Goal: Transaction & Acquisition: Obtain resource

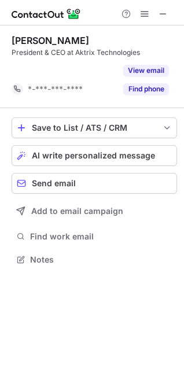
scroll to position [6, 6]
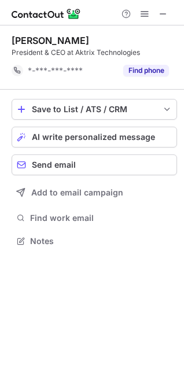
scroll to position [6, 6]
click at [157, 16] on button at bounding box center [163, 14] width 14 height 14
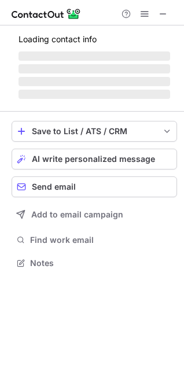
scroll to position [261, 184]
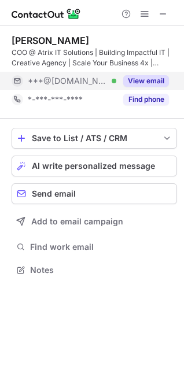
click at [145, 78] on button "View email" at bounding box center [146, 81] width 46 height 12
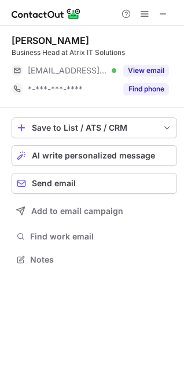
scroll to position [251, 184]
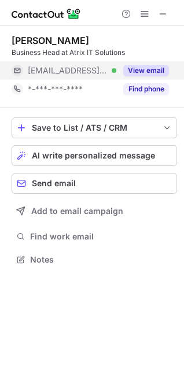
click at [148, 70] on button "View email" at bounding box center [146, 71] width 46 height 12
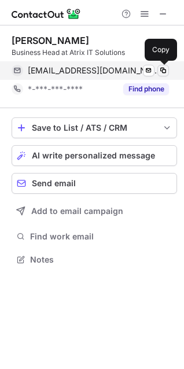
click at [161, 68] on span at bounding box center [162, 70] width 9 height 9
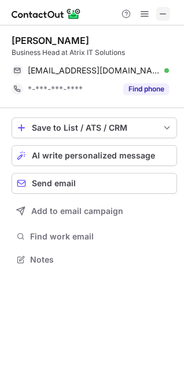
click at [163, 13] on span at bounding box center [162, 13] width 9 height 9
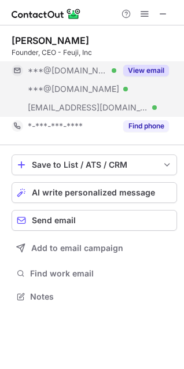
scroll to position [288, 184]
click at [156, 69] on button "View email" at bounding box center [146, 71] width 46 height 12
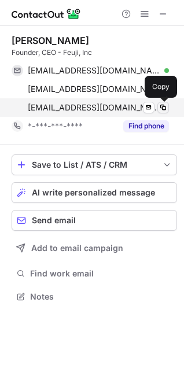
click at [165, 109] on span at bounding box center [162, 107] width 9 height 9
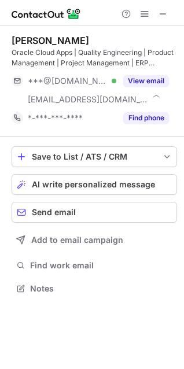
scroll to position [280, 184]
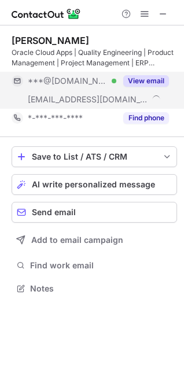
click at [147, 77] on button "View email" at bounding box center [146, 81] width 46 height 12
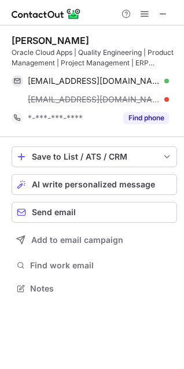
click at [160, 100] on div "reddy@feuji.com" at bounding box center [98, 99] width 141 height 10
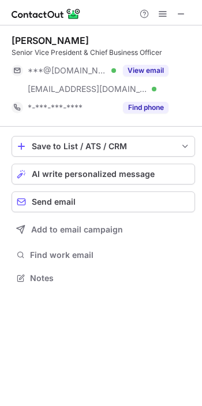
scroll to position [270, 202]
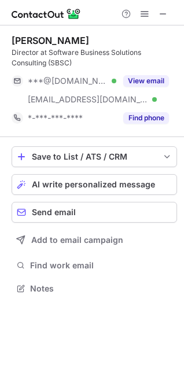
scroll to position [280, 184]
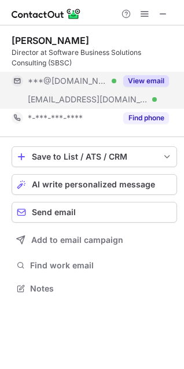
drag, startPoint x: 150, startPoint y: 77, endPoint x: 147, endPoint y: 101, distance: 24.4
click at [150, 77] on button "View email" at bounding box center [146, 81] width 46 height 12
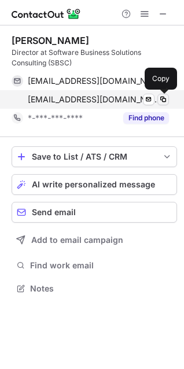
click at [160, 95] on span at bounding box center [162, 99] width 9 height 9
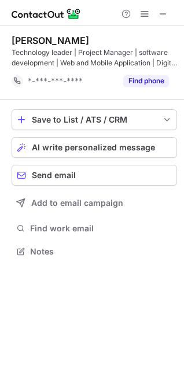
scroll to position [243, 184]
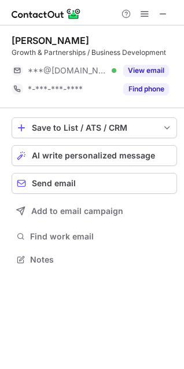
scroll to position [6, 6]
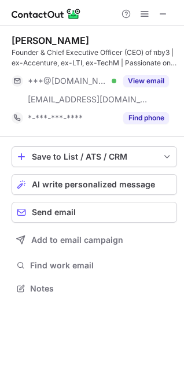
scroll to position [280, 184]
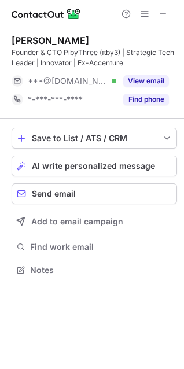
scroll to position [261, 184]
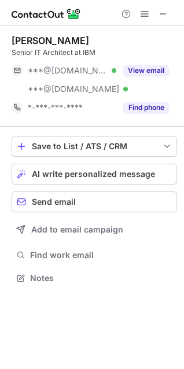
scroll to position [270, 184]
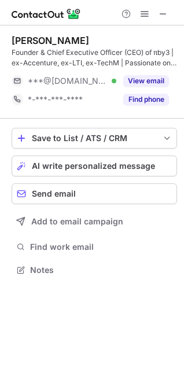
scroll to position [261, 184]
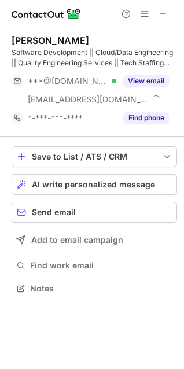
scroll to position [280, 184]
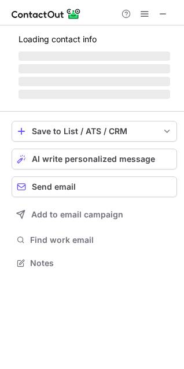
scroll to position [261, 184]
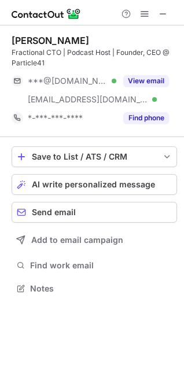
scroll to position [280, 184]
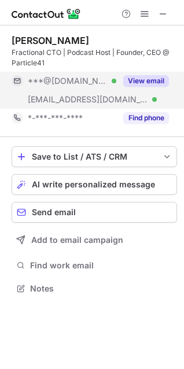
click at [152, 80] on button "View email" at bounding box center [146, 81] width 46 height 12
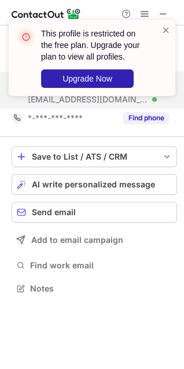
click at [148, 14] on div "This profile is restricted on the free plan. Upgrade your plan to view all prof…" at bounding box center [91, 62] width 185 height 109
click at [146, 16] on div "This profile is restricted on the free plan. Upgrade your plan to view all prof…" at bounding box center [91, 62] width 185 height 109
click at [145, 15] on div "This profile is restricted on the free plan. Upgrade your plan to view all prof…" at bounding box center [91, 62] width 185 height 109
click at [167, 30] on span at bounding box center [165, 30] width 9 height 12
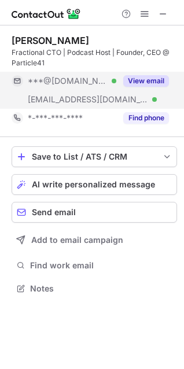
click at [137, 78] on button "View email" at bounding box center [146, 81] width 46 height 12
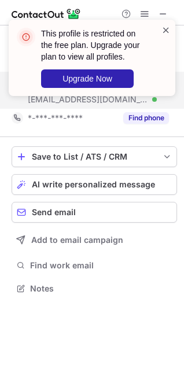
click at [166, 31] on span at bounding box center [165, 30] width 9 height 12
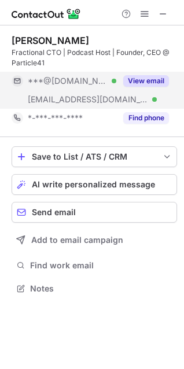
click at [144, 14] on div "This profile is restricted on the free plan. Upgrade your plan to view all prof…" at bounding box center [91, 62] width 185 height 109
click at [144, 16] on span at bounding box center [144, 13] width 9 height 9
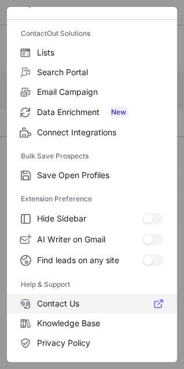
scroll to position [112, 0]
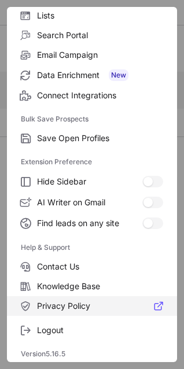
click at [74, 297] on label "Privacy Policy" at bounding box center [92, 306] width 170 height 20
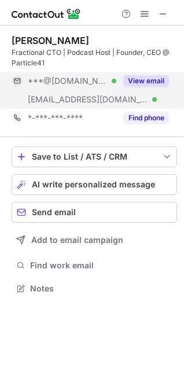
scroll to position [280, 184]
click at [147, 80] on button "View email" at bounding box center [146, 81] width 46 height 12
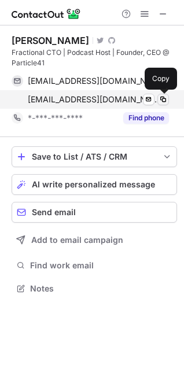
click at [161, 97] on span at bounding box center [162, 99] width 9 height 9
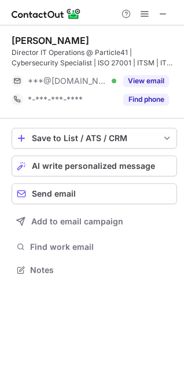
scroll to position [261, 184]
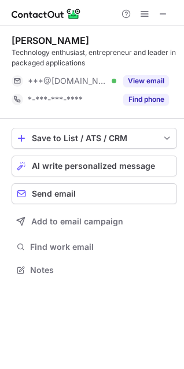
scroll to position [261, 184]
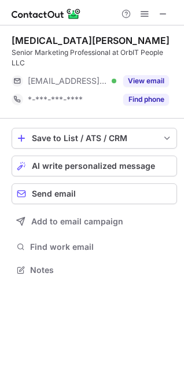
scroll to position [261, 184]
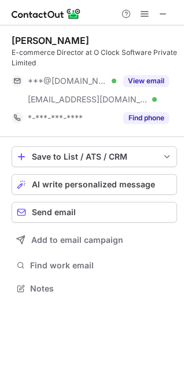
scroll to position [280, 184]
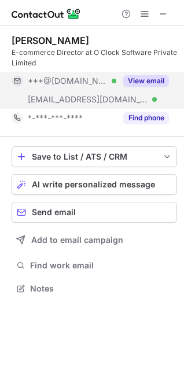
click at [130, 83] on button "View email" at bounding box center [146, 81] width 46 height 12
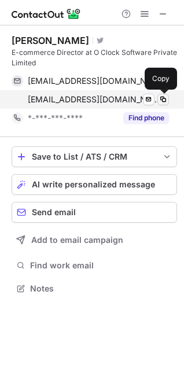
click at [163, 98] on span at bounding box center [162, 99] width 9 height 9
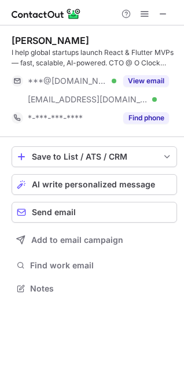
scroll to position [280, 184]
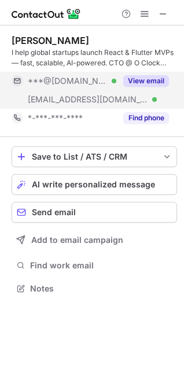
click at [156, 78] on button "View email" at bounding box center [146, 81] width 46 height 12
click at [116, 82] on div "***@[DOMAIN_NAME] Verified" at bounding box center [72, 81] width 88 height 10
click at [116, 79] on div "***@gmail.com Verified" at bounding box center [72, 81] width 88 height 10
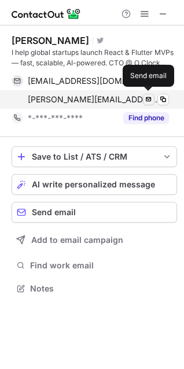
click at [163, 99] on span at bounding box center [162, 99] width 9 height 9
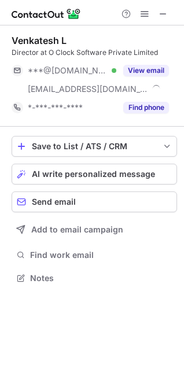
scroll to position [270, 184]
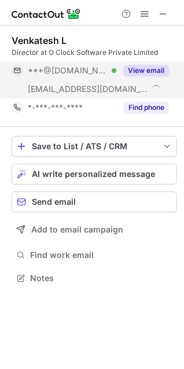
click at [156, 67] on button "View email" at bounding box center [146, 71] width 46 height 12
click at [163, 69] on button "View email" at bounding box center [146, 71] width 46 height 12
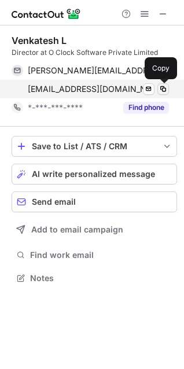
click at [167, 90] on span at bounding box center [162, 88] width 9 height 9
